Goal: Information Seeking & Learning: Learn about a topic

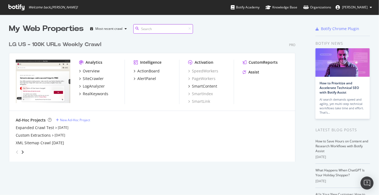
scroll to position [124, 287]
click at [90, 78] on div "SiteCrawler" at bounding box center [93, 78] width 21 height 5
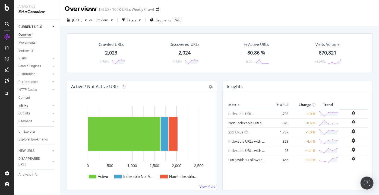
click at [26, 107] on div "Inlinks" at bounding box center [22, 106] width 9 height 6
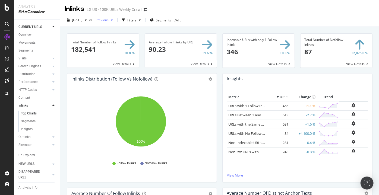
click at [113, 20] on icon "button" at bounding box center [112, 19] width 2 height 3
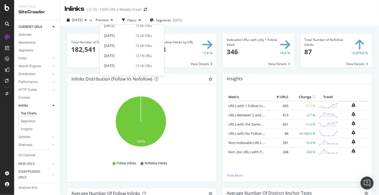
scroll to position [203, 0]
click at [116, 37] on div "[DATE]" at bounding box center [118, 35] width 28 height 5
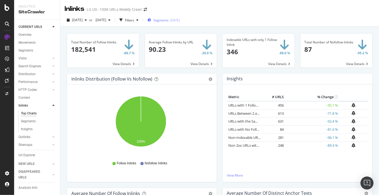
click at [179, 23] on div "Segments [DATE]" at bounding box center [163, 20] width 33 height 8
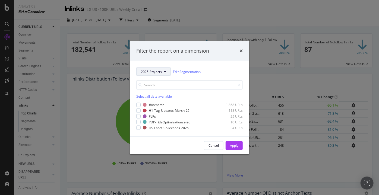
click at [151, 74] on span "2025-Projects" at bounding box center [151, 71] width 21 height 5
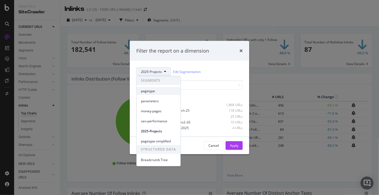
click at [149, 93] on span "pagetype" at bounding box center [158, 91] width 35 height 5
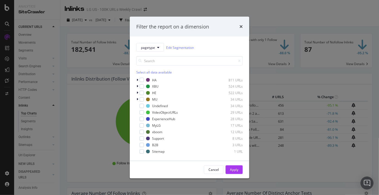
click at [135, 79] on div "pagetype Edit Segmentation Select all data available HA 811 URLs XBU 524 URLs H…" at bounding box center [189, 99] width 119 height 124
click at [138, 79] on icon "modal" at bounding box center [137, 79] width 2 height 3
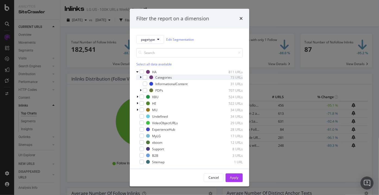
click at [140, 78] on icon "modal" at bounding box center [141, 77] width 2 height 3
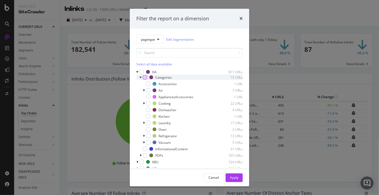
click at [143, 79] on div "modal" at bounding box center [145, 77] width 4 height 4
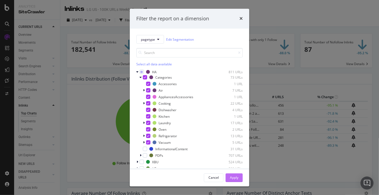
click at [235, 177] on div "Apply" at bounding box center [234, 177] width 8 height 5
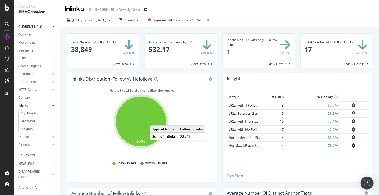
click at [155, 120] on icon "A chart." at bounding box center [141, 121] width 50 height 50
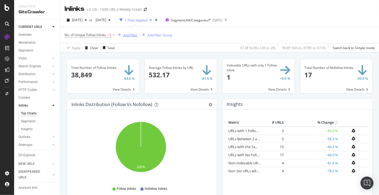
click at [131, 37] on div "Add Filter" at bounding box center [130, 35] width 14 height 5
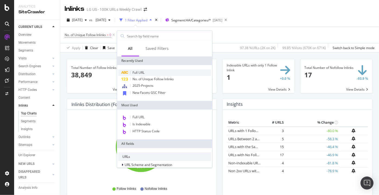
click at [134, 70] on div "Full URL" at bounding box center [164, 72] width 93 height 7
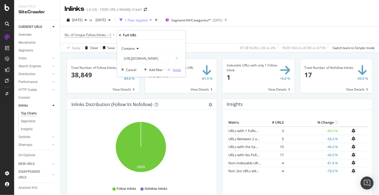
click at [172, 69] on div "button" at bounding box center [169, 69] width 7 height 3
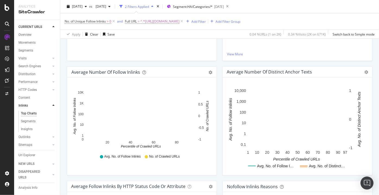
scroll to position [124, 0]
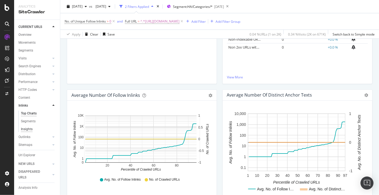
click at [25, 130] on div "Insights" at bounding box center [27, 129] width 12 height 6
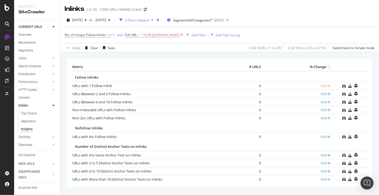
click at [184, 37] on icon at bounding box center [181, 34] width 5 height 5
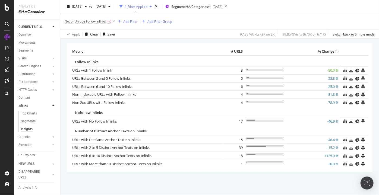
scroll to position [17, 0]
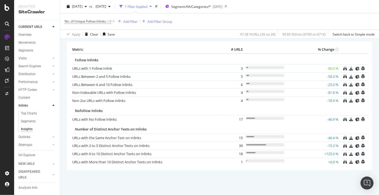
drag, startPoint x: 233, startPoint y: 27, endPoint x: 212, endPoint y: 14, distance: 24.0
click at [212, 14] on div "No. of Unique Follow Inlinks > 0 Add Filter Add Filter Group" at bounding box center [220, 21] width 310 height 16
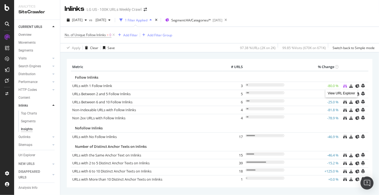
click at [343, 87] on icon at bounding box center [345, 86] width 4 height 4
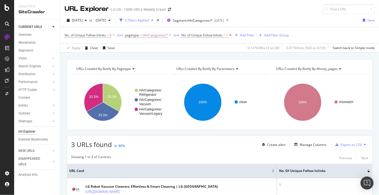
click at [231, 35] on icon at bounding box center [230, 35] width 5 height 5
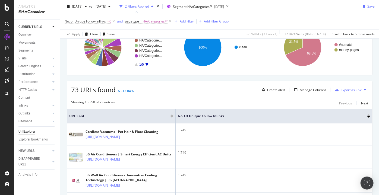
scroll to position [55, 0]
click at [307, 89] on div "Manage Columns" at bounding box center [313, 89] width 27 height 5
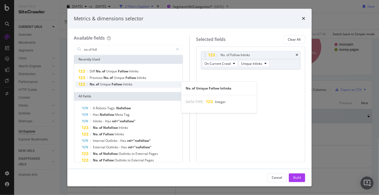
type input "no of foll"
click at [117, 83] on span "Follow" at bounding box center [117, 84] width 11 height 5
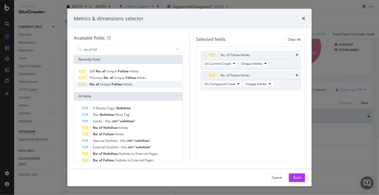
click at [119, 84] on span "Follow" at bounding box center [117, 84] width 11 height 5
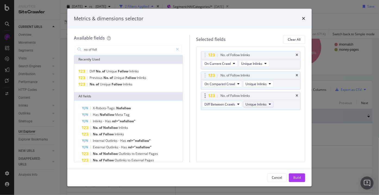
click at [254, 102] on span "Unique Inlinks" at bounding box center [256, 104] width 21 height 5
click at [296, 97] on div "No. of Follow Inlinks" at bounding box center [250, 96] width 99 height 8
click at [297, 95] on icon "times" at bounding box center [296, 95] width 2 height 3
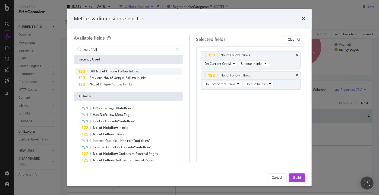
click at [100, 72] on span "No." at bounding box center [99, 71] width 6 height 5
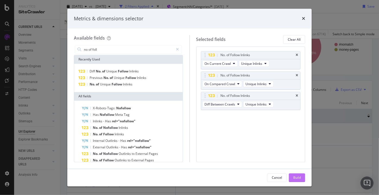
click at [295, 177] on div "Build" at bounding box center [297, 177] width 8 height 5
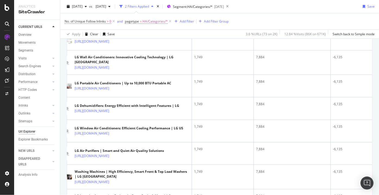
scroll to position [174, 0]
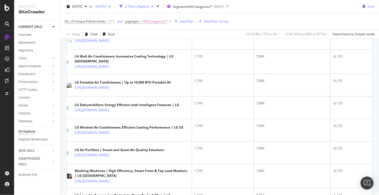
click at [106, 6] on span "[DATE]" at bounding box center [99, 6] width 13 height 5
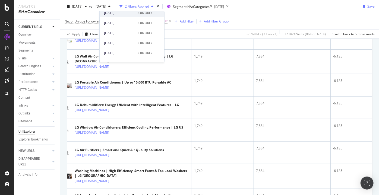
scroll to position [0, 0]
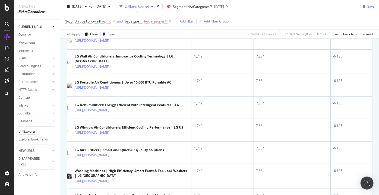
click at [247, 18] on div "No. of Unique Follow Inlinks > 0 and pagetype = HA/Categories/* Add Filter Add …" at bounding box center [220, 21] width 310 height 16
click at [149, 5] on div "2 Filters Applied" at bounding box center [137, 6] width 24 height 5
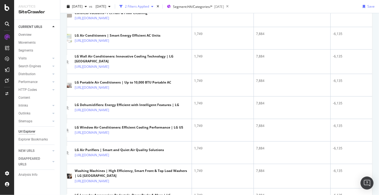
click at [149, 5] on div "2 Filters Applied" at bounding box center [137, 6] width 24 height 5
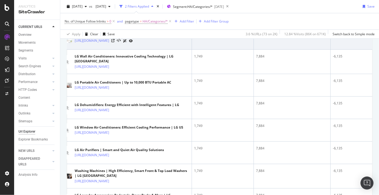
scroll to position [0, 10]
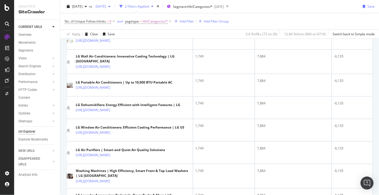
click at [106, 4] on span "[DATE]" at bounding box center [99, 6] width 13 height 5
click at [355, 16] on div "No. of Unique Follow Inlinks > 0 and pagetype = HA/Categories/* Add Filter Add …" at bounding box center [220, 21] width 310 height 16
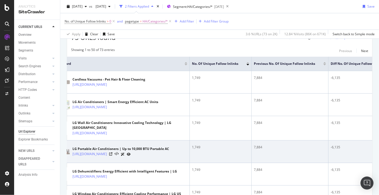
scroll to position [0, 0]
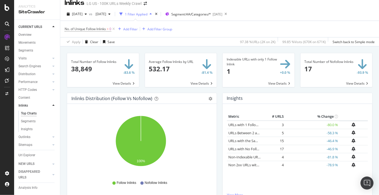
scroll to position [7, 0]
